Goal: Transaction & Acquisition: Purchase product/service

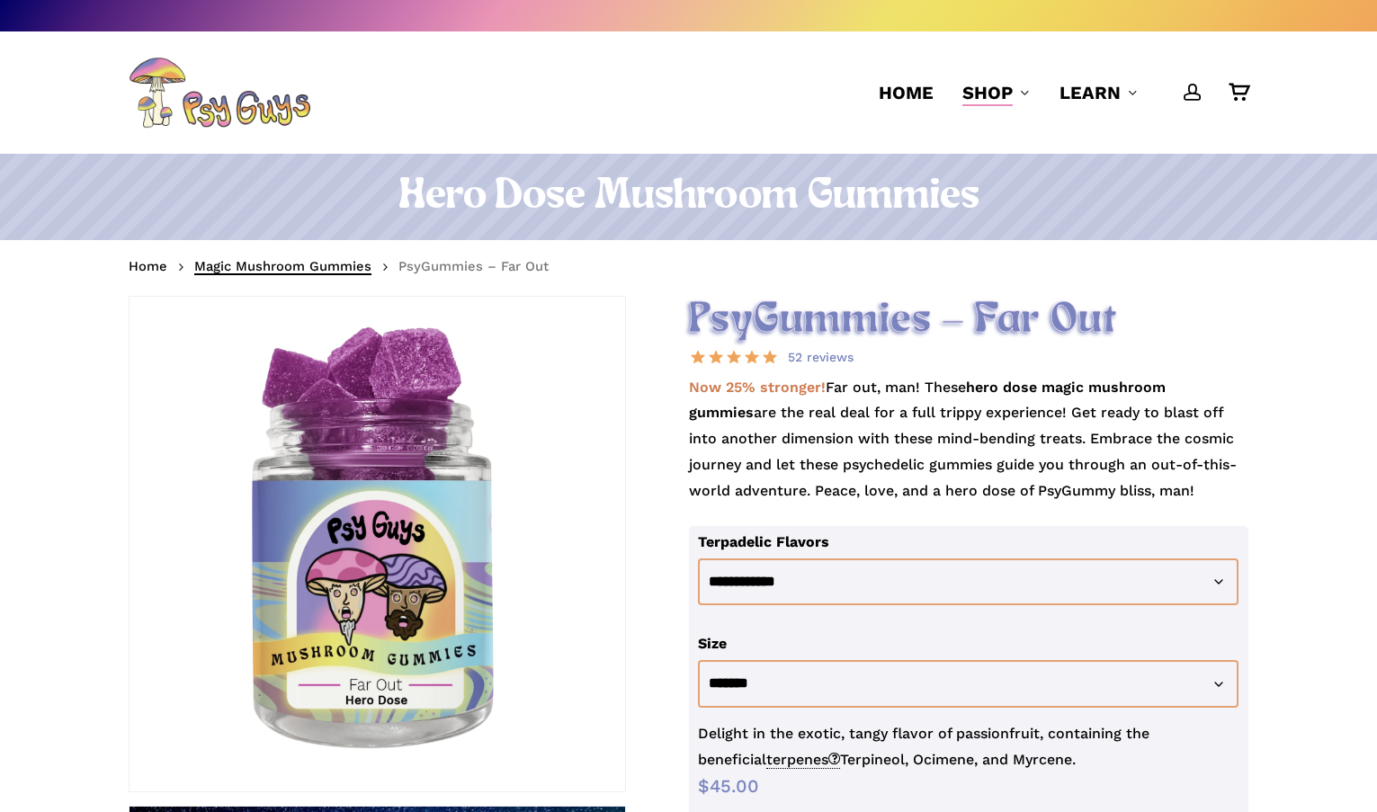
click at [270, 269] on link "Magic Mushroom Gummies" at bounding box center [282, 266] width 177 height 18
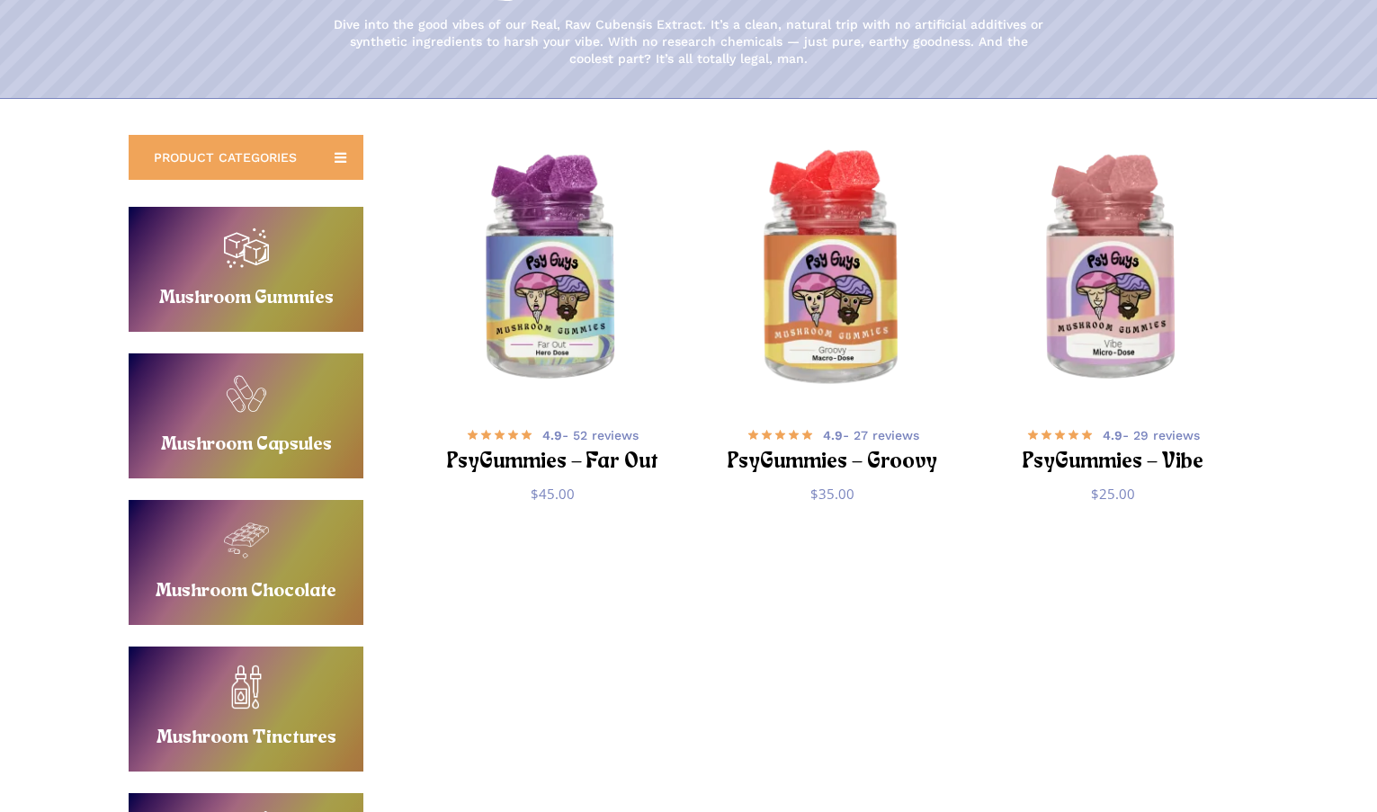
scroll to position [236, 0]
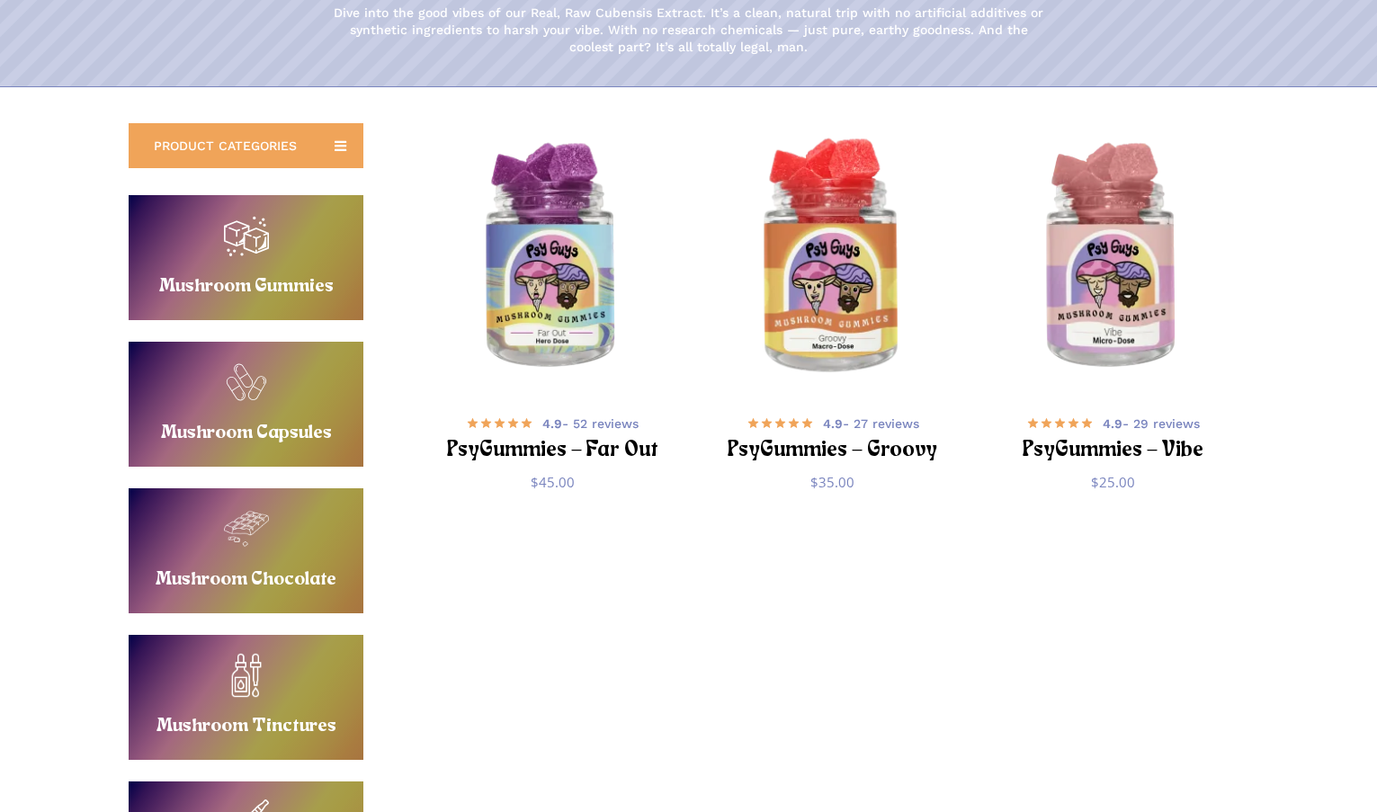
click at [849, 292] on img "PsyGummies - Groovy" at bounding box center [832, 257] width 273 height 273
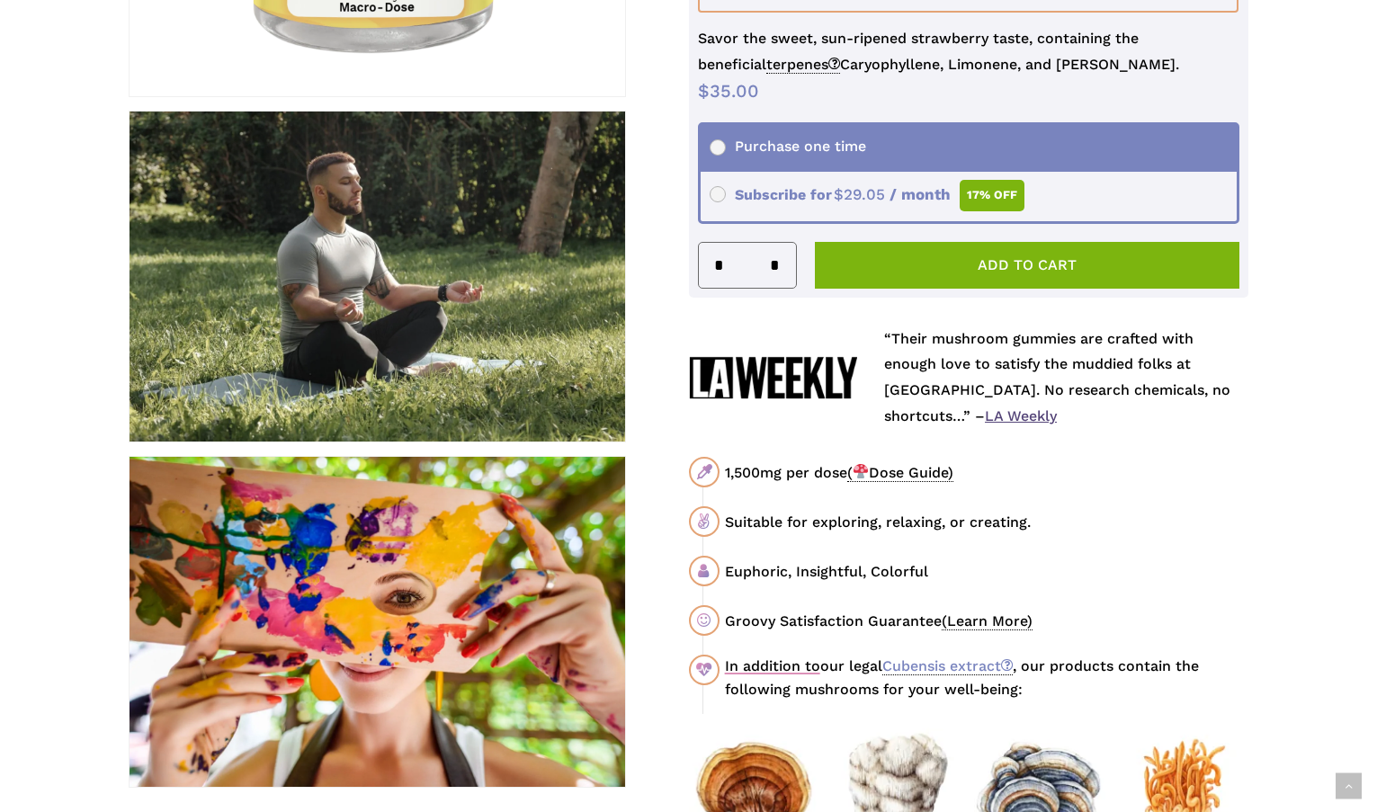
scroll to position [705, 0]
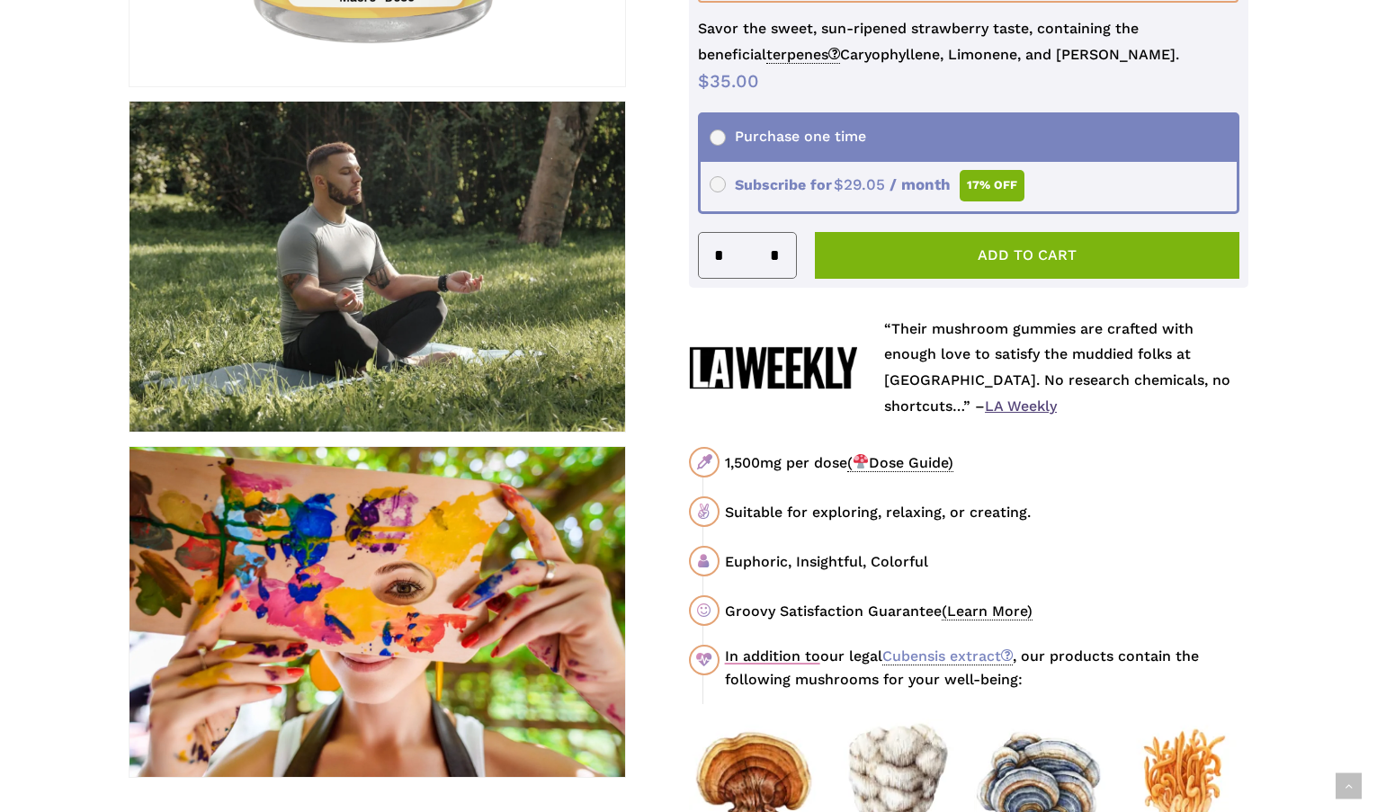
click at [924, 460] on span "( Dose Guide)" at bounding box center [900, 463] width 106 height 18
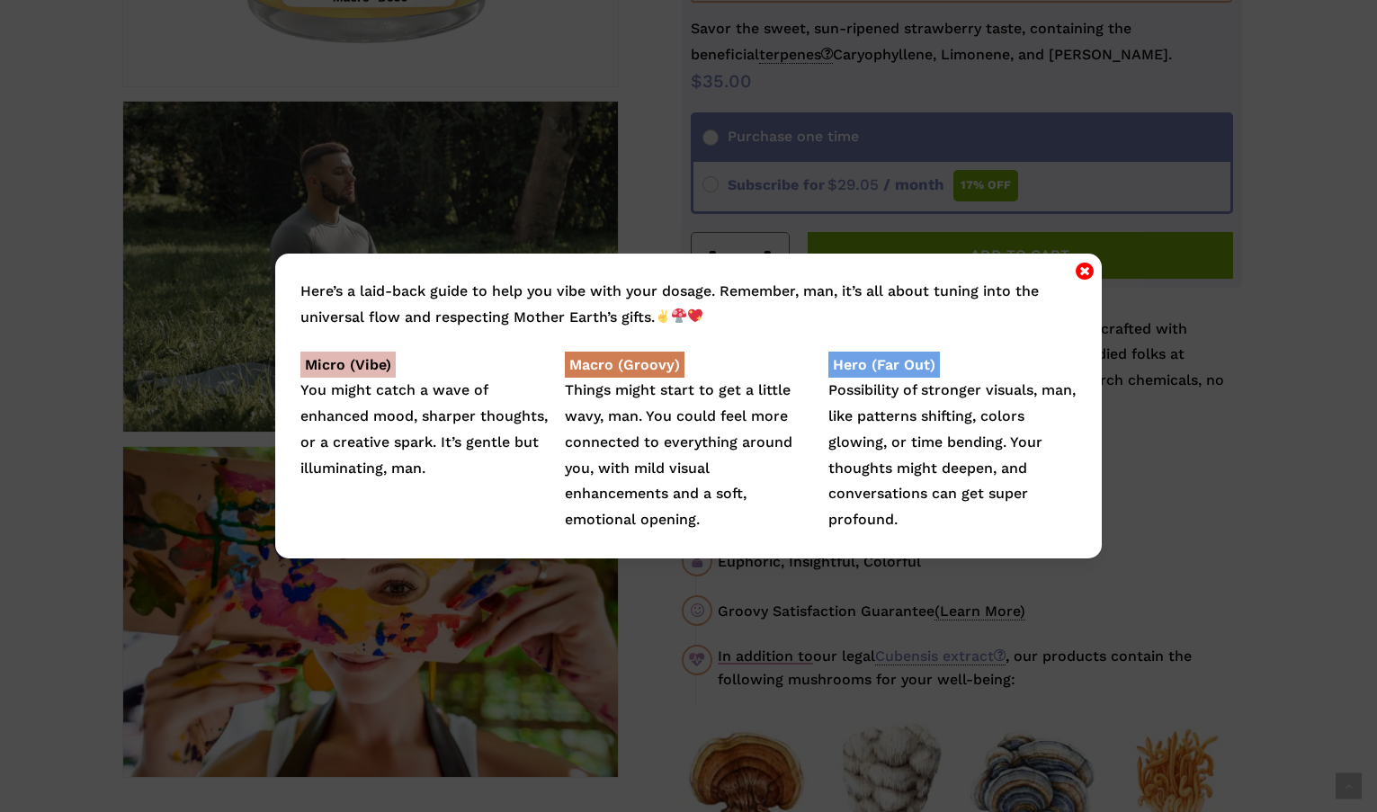
click at [1087, 269] on icon "Close" at bounding box center [1085, 271] width 18 height 22
